Goal: Book appointment/travel/reservation

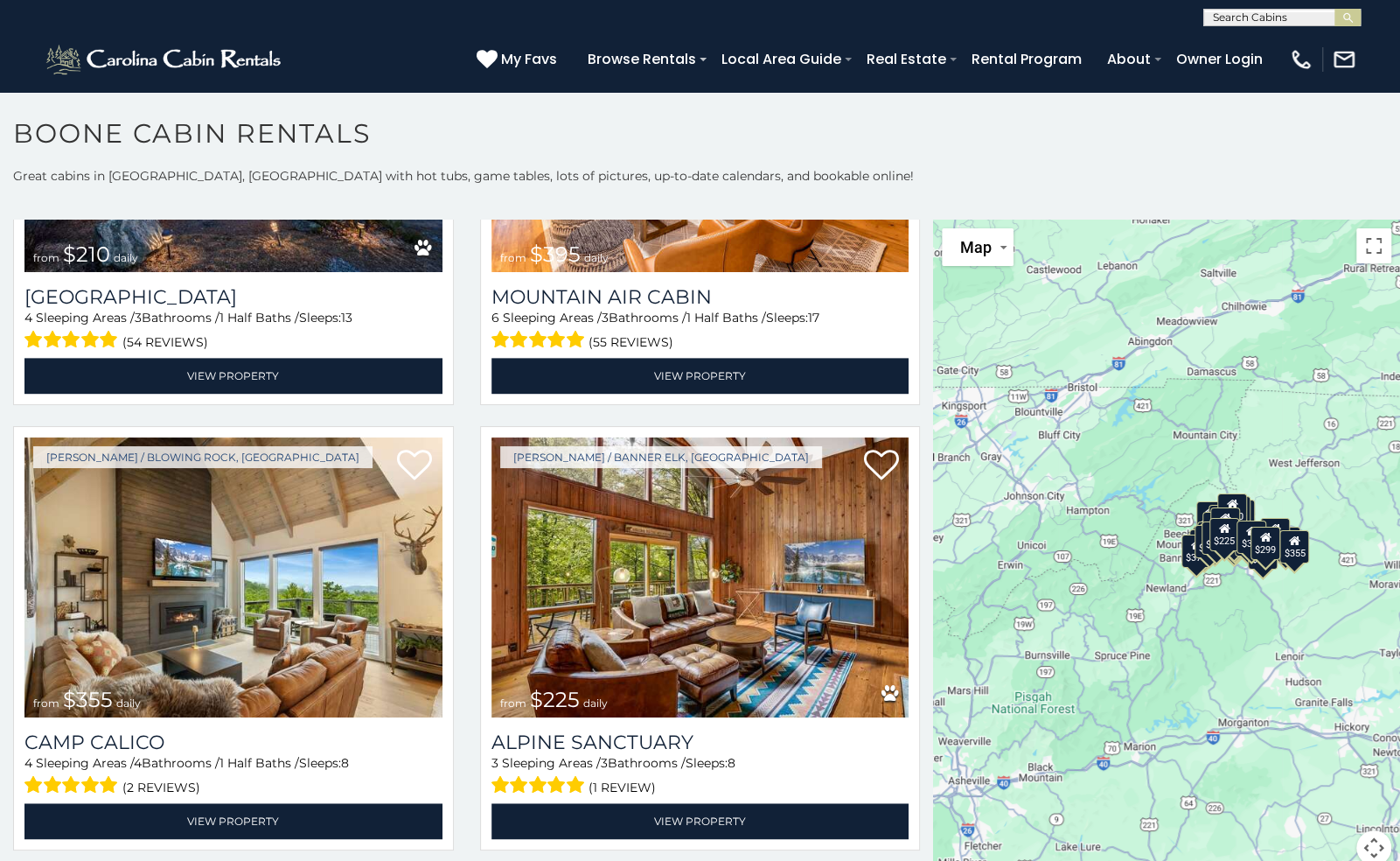
scroll to position [5621, 0]
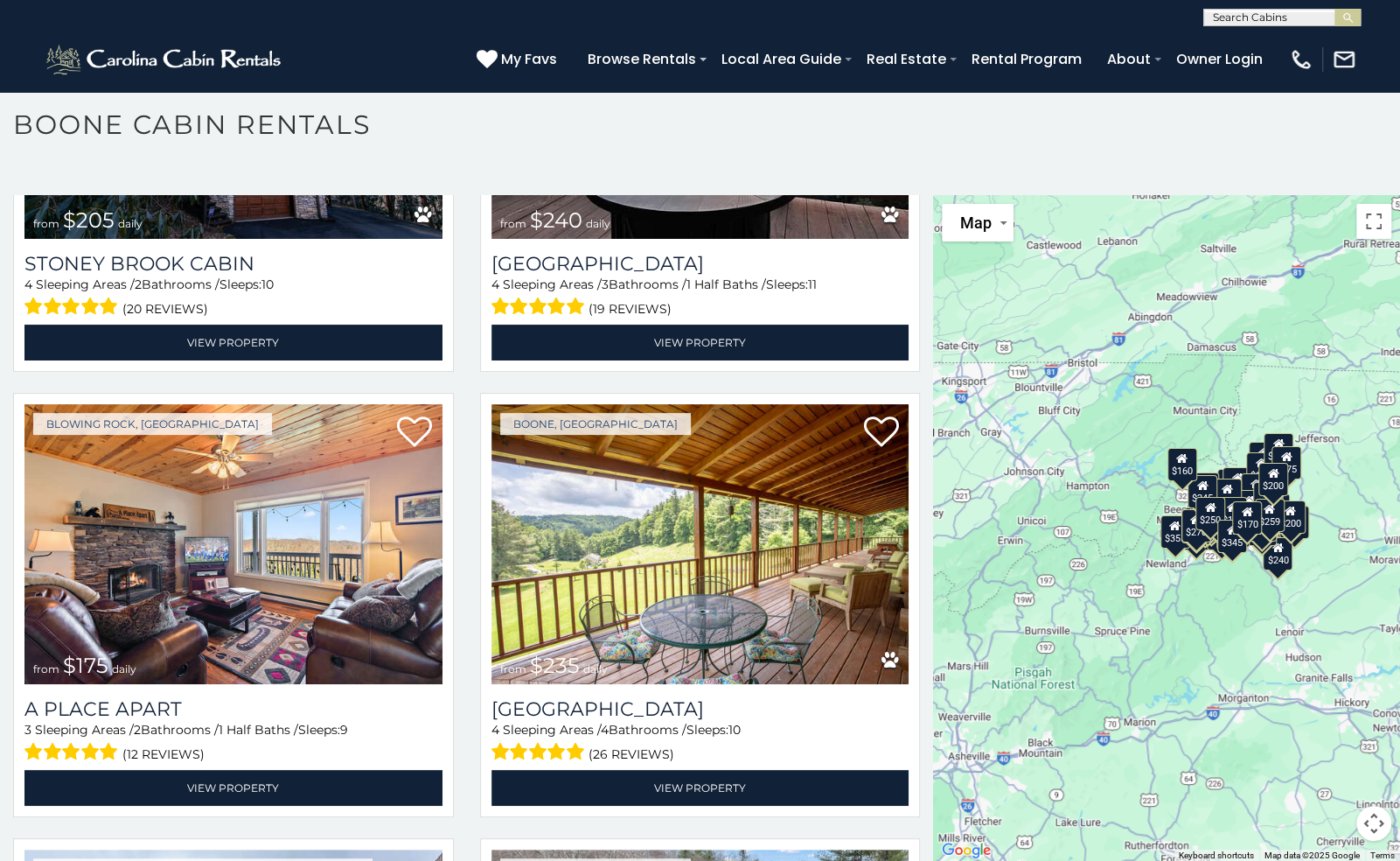
scroll to position [13204, 0]
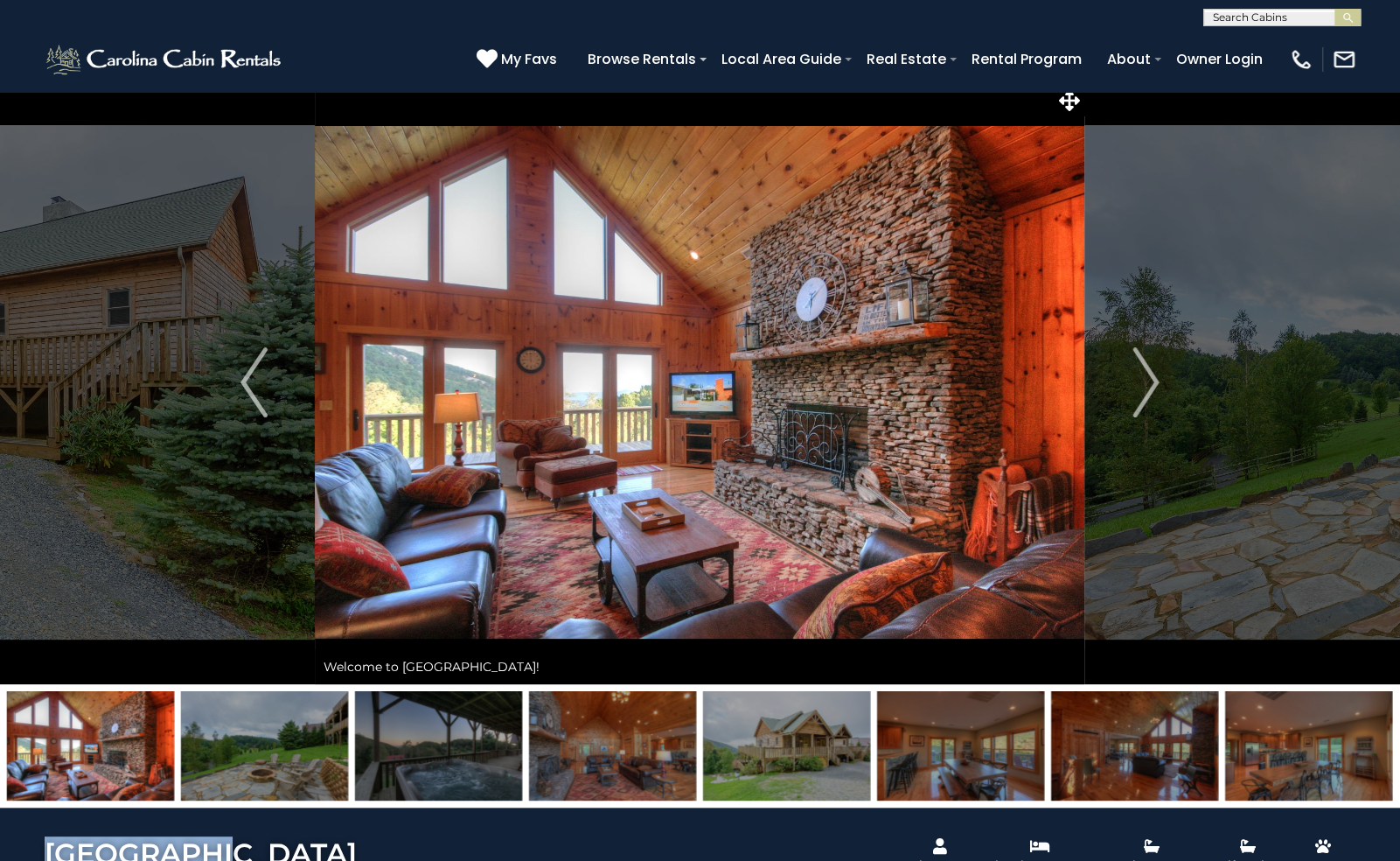
scroll to position [14, 0]
